Goal: Information Seeking & Learning: Learn about a topic

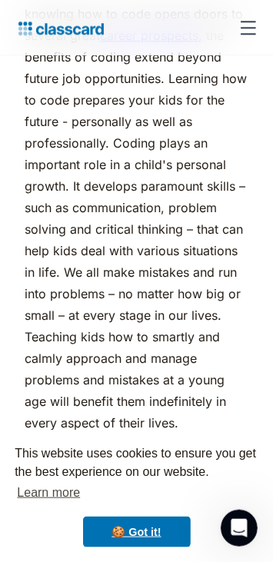
scroll to position [949, 0]
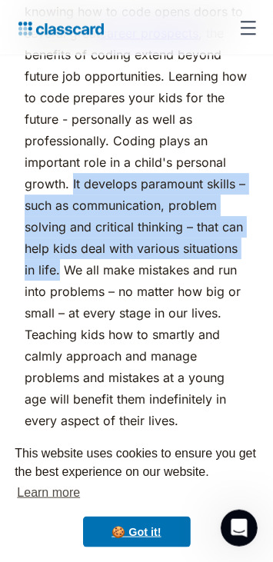
drag, startPoint x: 71, startPoint y: 180, endPoint x: 59, endPoint y: 275, distance: 96.0
click at [59, 275] on p "In the 21st century, coding is becoming an invaluable skill. While knowing how …" at bounding box center [137, 195] width 224 height 474
copy p "It develops paramount skills – such as communication, problem solving and criti…"
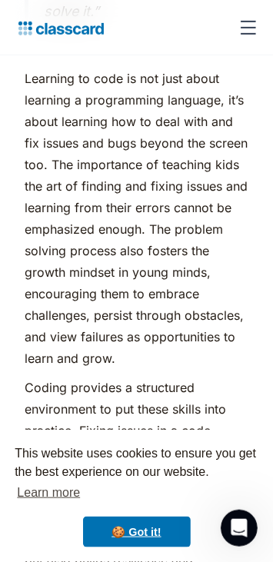
scroll to position [1538, 0]
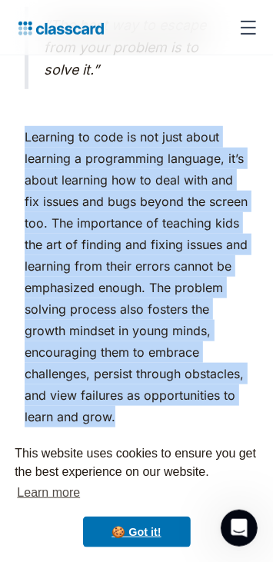
drag, startPoint x: 23, startPoint y: 133, endPoint x: 130, endPoint y: 414, distance: 301.0
copy p "‍ Learning to code is not just about learning a programming language, it’s abou…"
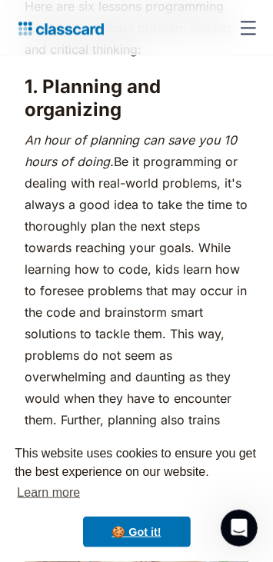
scroll to position [2251, 0]
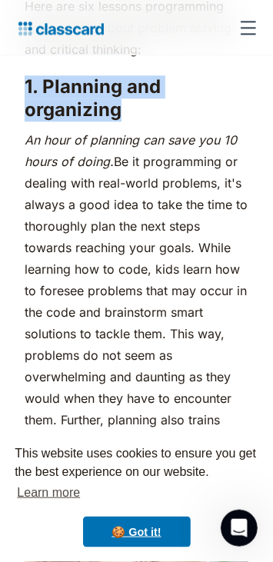
drag, startPoint x: 25, startPoint y: 85, endPoint x: 123, endPoint y: 115, distance: 102.7
click at [123, 115] on h3 "1. Planning and organizing" at bounding box center [137, 98] width 224 height 46
copy h3 "1. Planning and organizing"
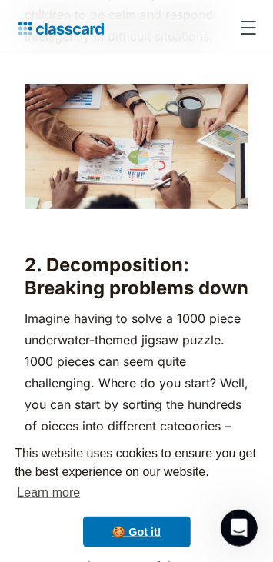
scroll to position [2727, 0]
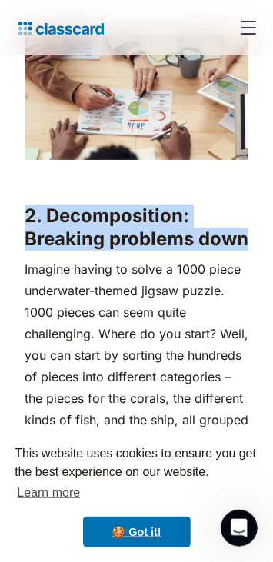
drag, startPoint x: 25, startPoint y: 208, endPoint x: 252, endPoint y: 238, distance: 229.5
copy h3 "2. Decomposition: Breaking problems down"
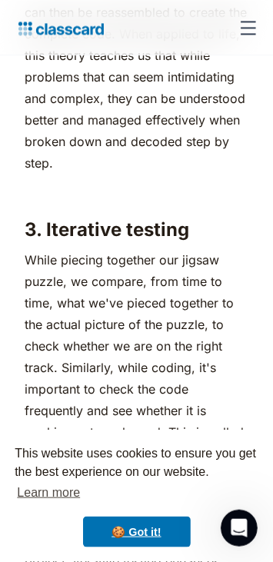
scroll to position [3529, 0]
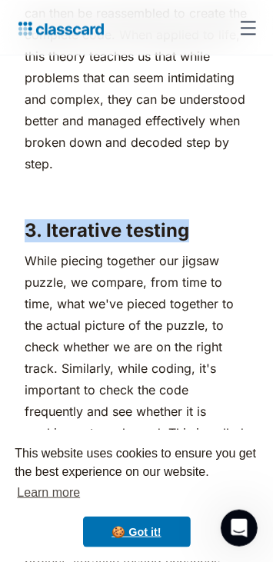
drag, startPoint x: 29, startPoint y: 218, endPoint x: 191, endPoint y: 224, distance: 162.3
click at [191, 224] on h3 "3. Iterative testing" at bounding box center [137, 230] width 224 height 23
copy h3 "3. Iterative testing"
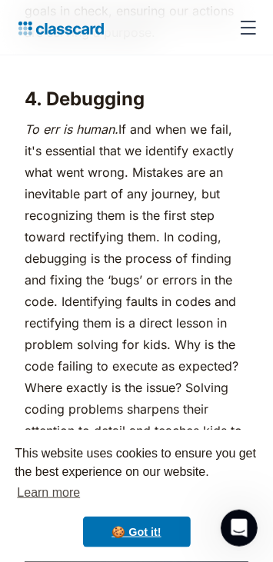
scroll to position [4210, 0]
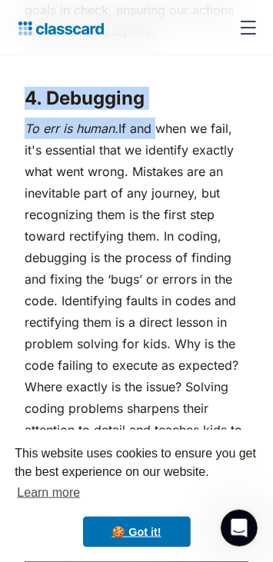
drag, startPoint x: 29, startPoint y: 101, endPoint x: 157, endPoint y: 113, distance: 128.1
click at [34, 91] on h3 "4. Debugging" at bounding box center [137, 98] width 224 height 23
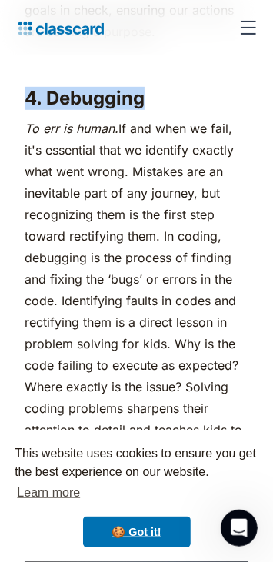
drag, startPoint x: 28, startPoint y: 93, endPoint x: 141, endPoint y: 102, distance: 113.4
click at [141, 102] on h3 "4. Debugging" at bounding box center [137, 98] width 224 height 23
copy h3 "4. Debugging"
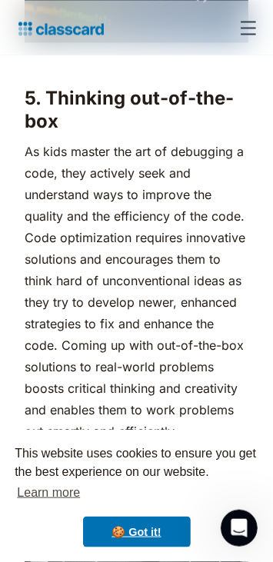
scroll to position [4836, 0]
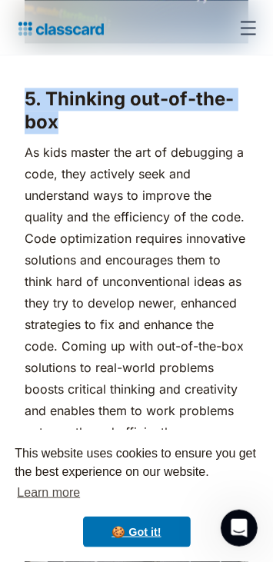
drag, startPoint x: 28, startPoint y: 95, endPoint x: 75, endPoint y: 117, distance: 51.9
click at [75, 117] on h3 "5. Thinking out-of-the-box" at bounding box center [137, 111] width 224 height 46
copy h3 "5. Thinking out-of-the-box"
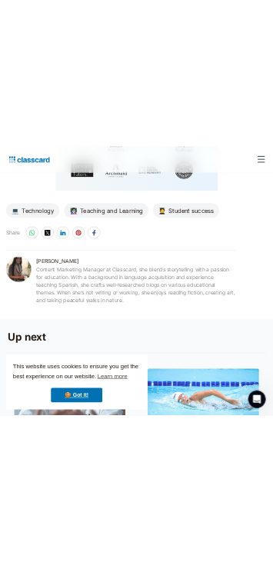
scroll to position [4920, 0]
